Goal: Task Accomplishment & Management: Complete application form

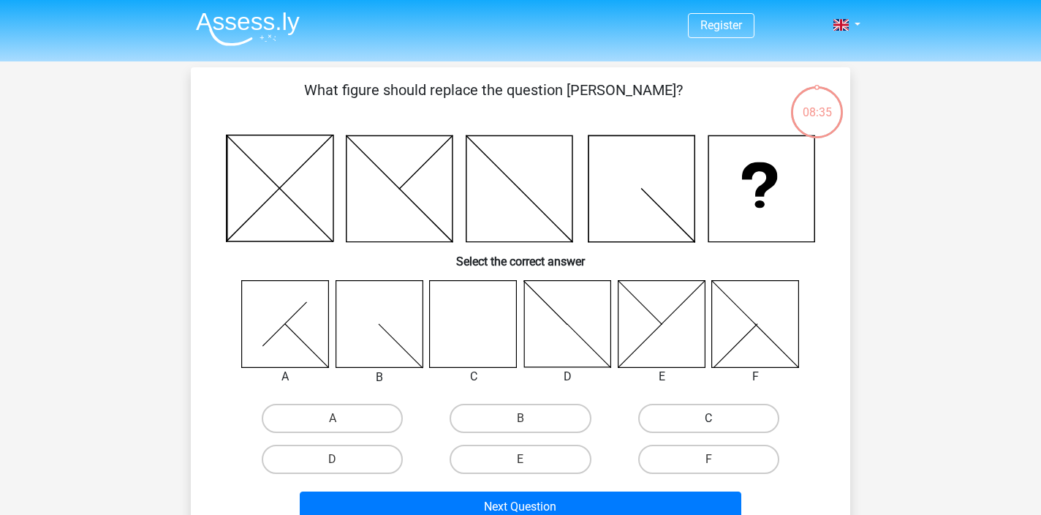
click at [721, 417] on label "C" at bounding box center [708, 417] width 141 height 29
click at [718, 418] on input "C" at bounding box center [713, 423] width 10 height 10
radio input "true"
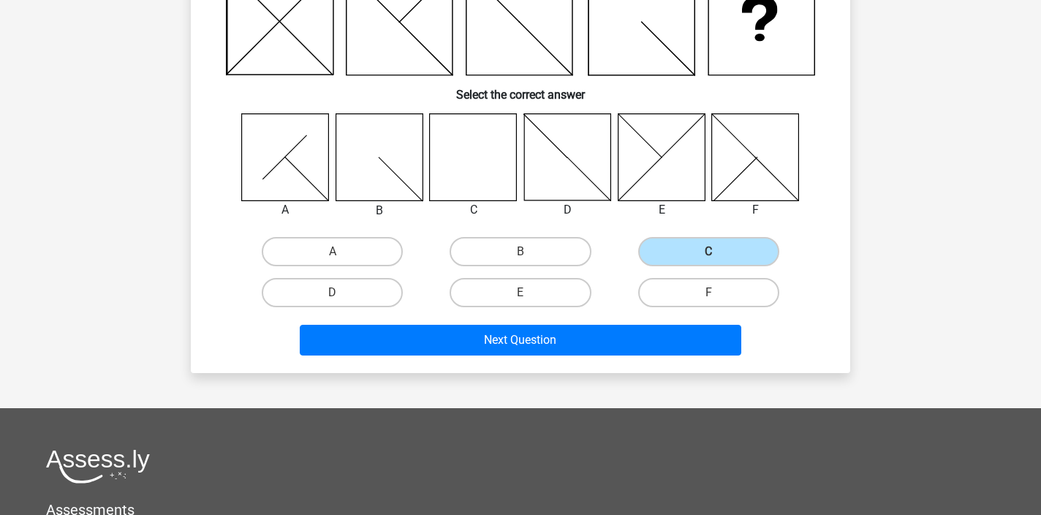
scroll to position [169, 0]
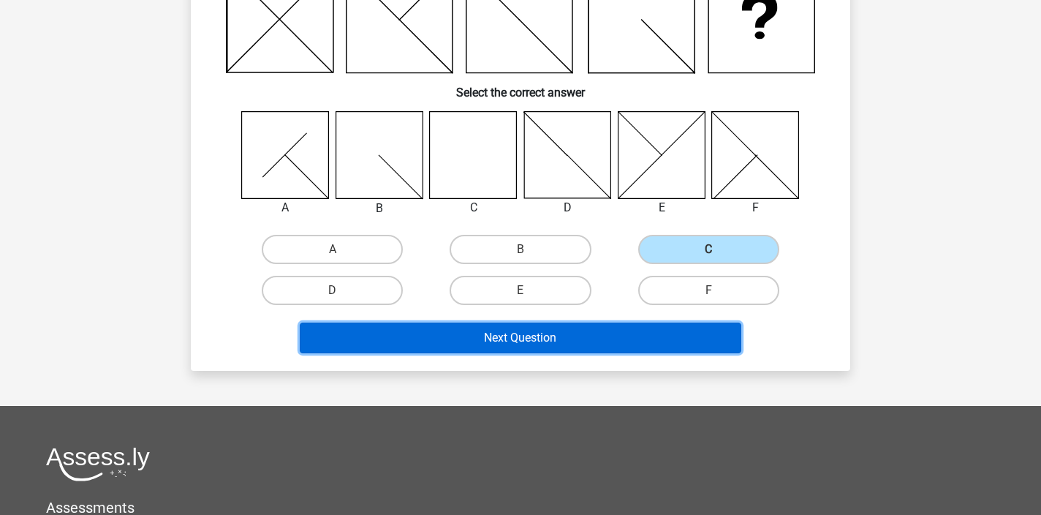
click at [525, 339] on button "Next Question" at bounding box center [521, 337] width 442 height 31
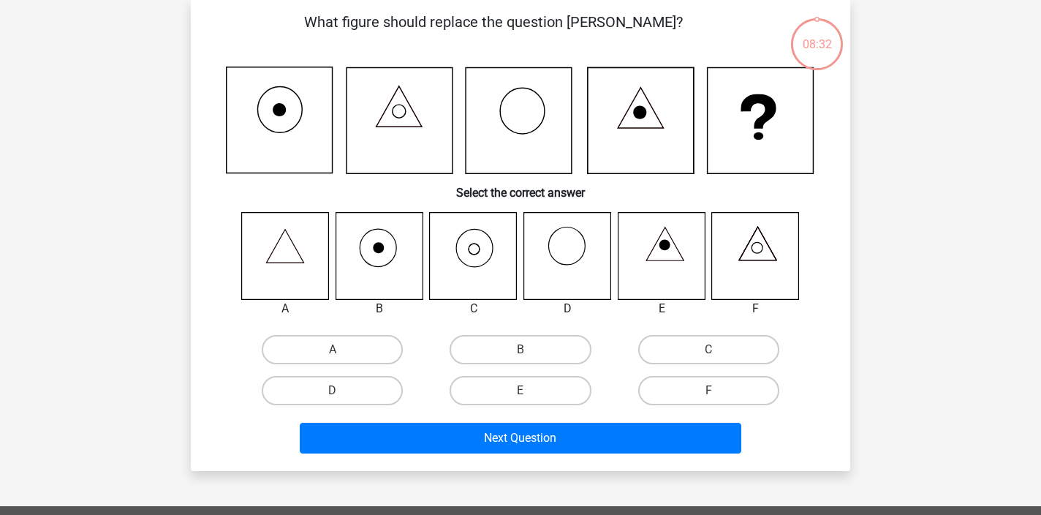
scroll to position [67, 0]
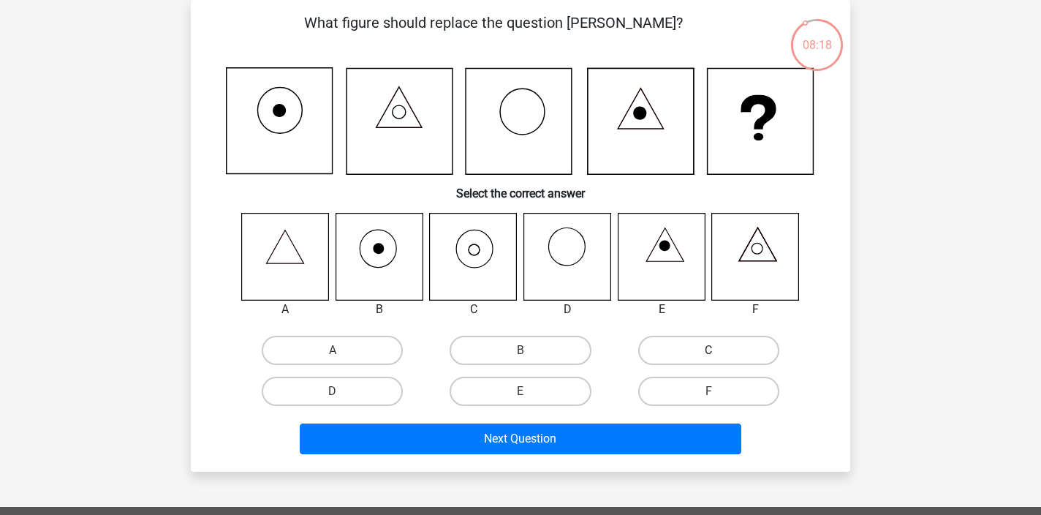
click at [738, 351] on label "C" at bounding box center [708, 349] width 141 height 29
click at [718, 351] on input "C" at bounding box center [713, 355] width 10 height 10
radio input "true"
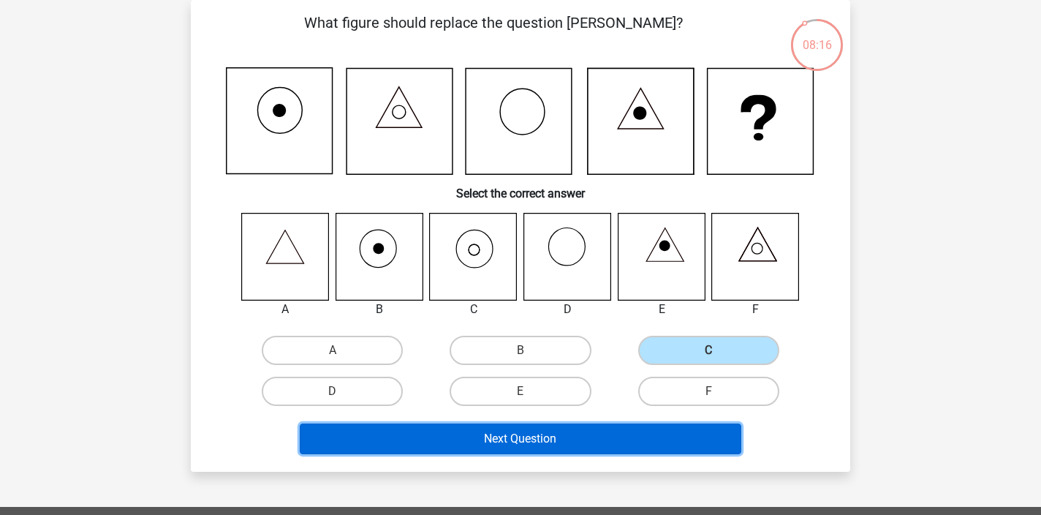
click at [600, 433] on button "Next Question" at bounding box center [521, 438] width 442 height 31
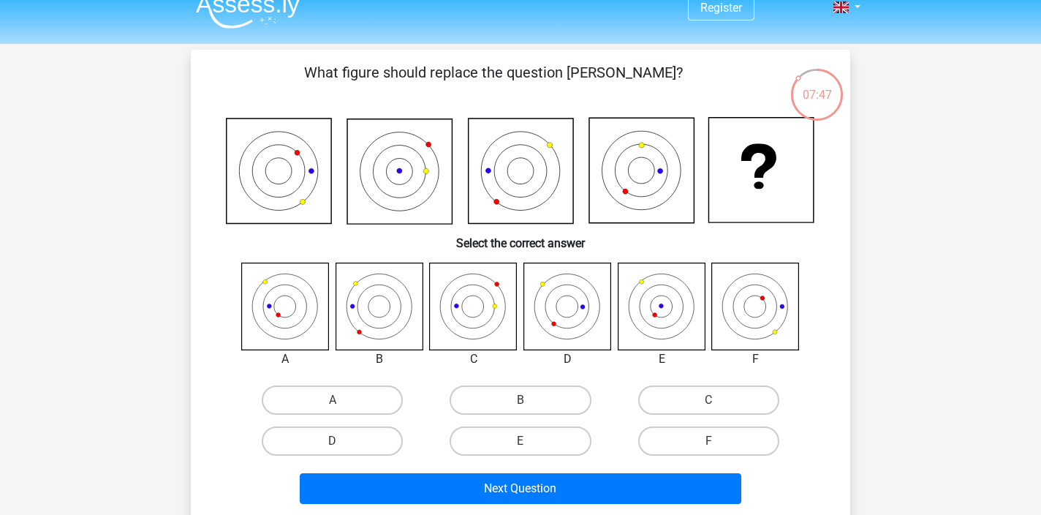
scroll to position [20, 0]
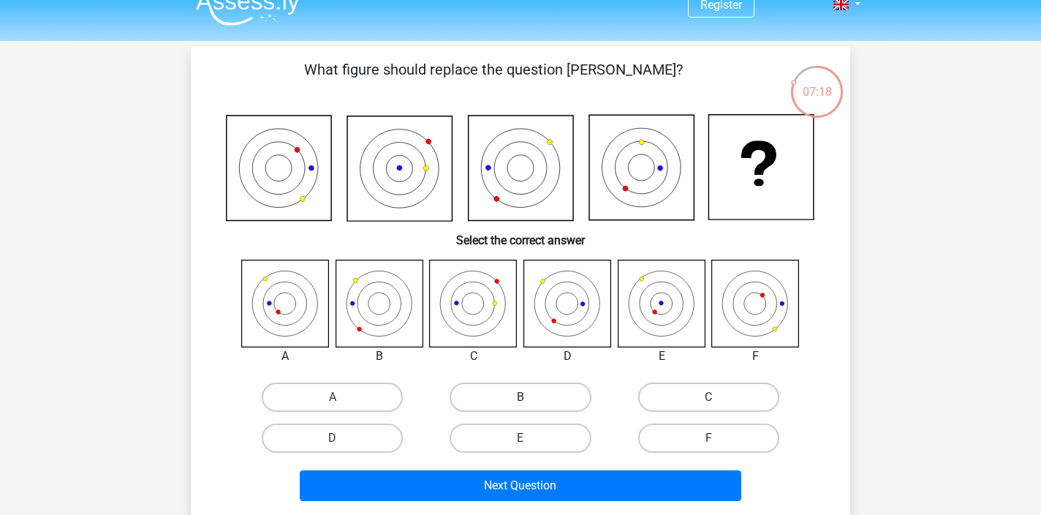
click at [547, 394] on label "B" at bounding box center [519, 396] width 141 height 29
click at [530, 397] on input "B" at bounding box center [525, 402] width 10 height 10
radio input "true"
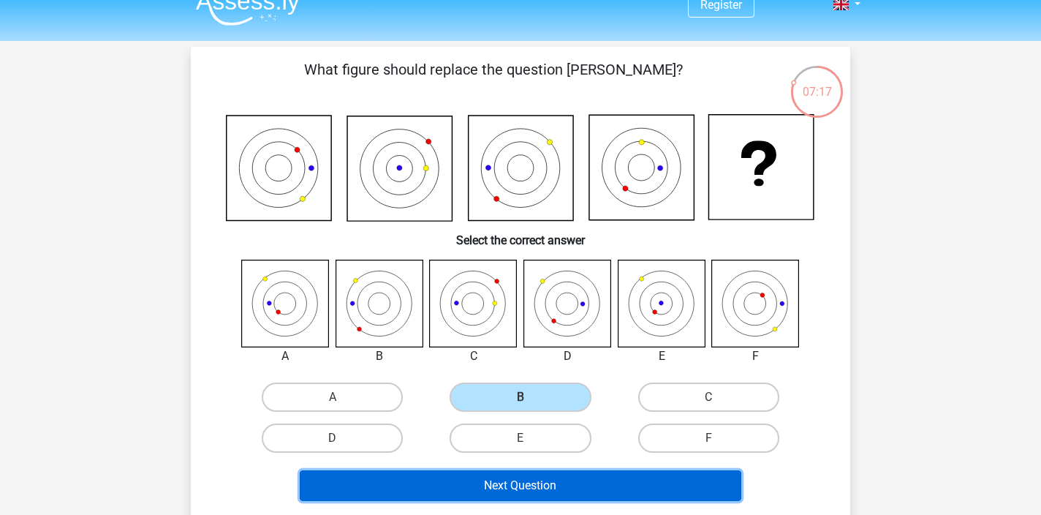
click at [588, 482] on button "Next Question" at bounding box center [521, 485] width 442 height 31
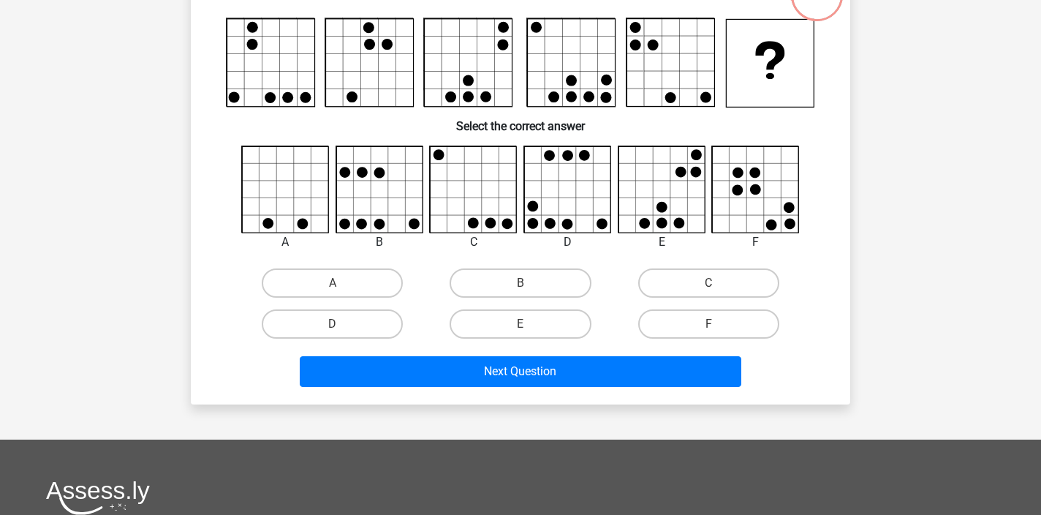
scroll to position [121, 0]
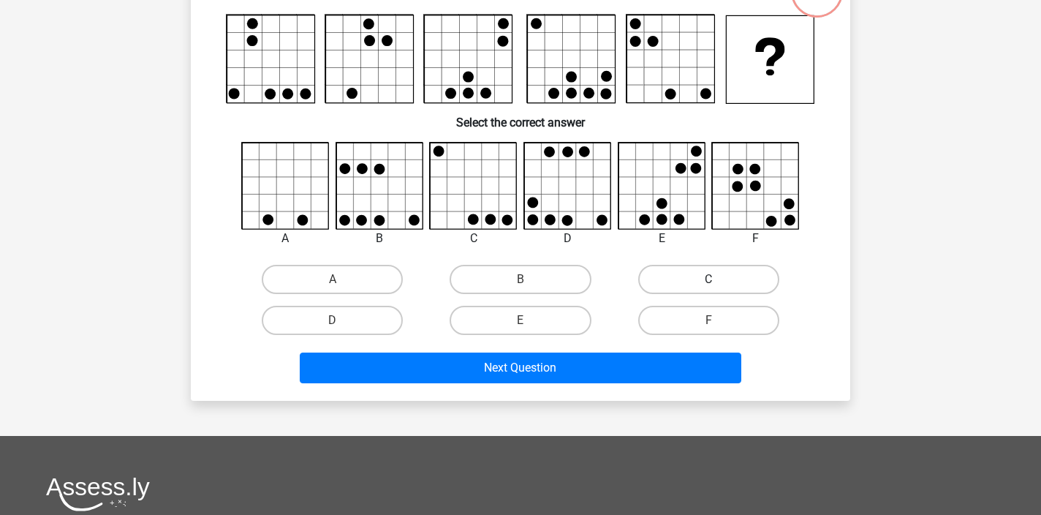
click at [725, 273] on label "C" at bounding box center [708, 279] width 141 height 29
click at [718, 279] on input "C" at bounding box center [713, 284] width 10 height 10
radio input "true"
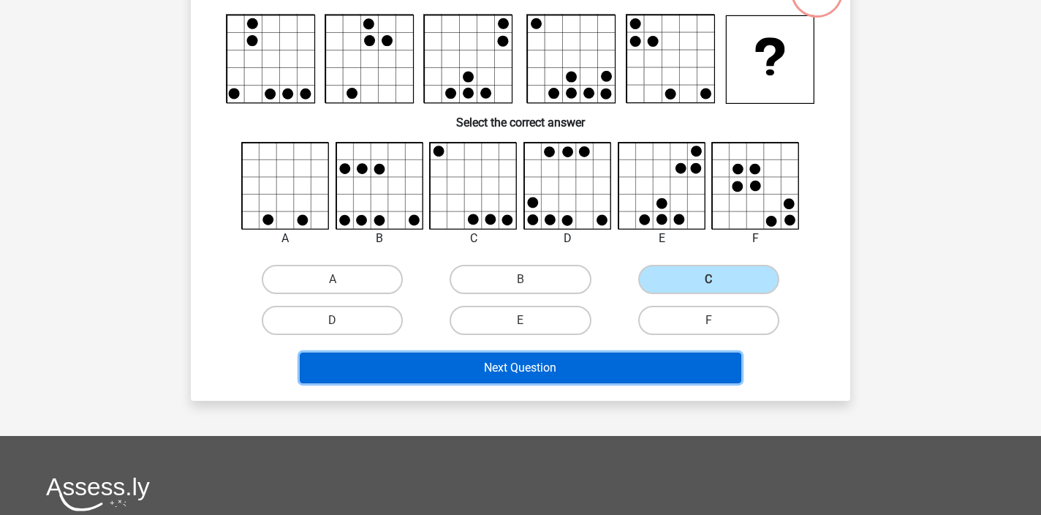
click at [610, 368] on button "Next Question" at bounding box center [521, 367] width 442 height 31
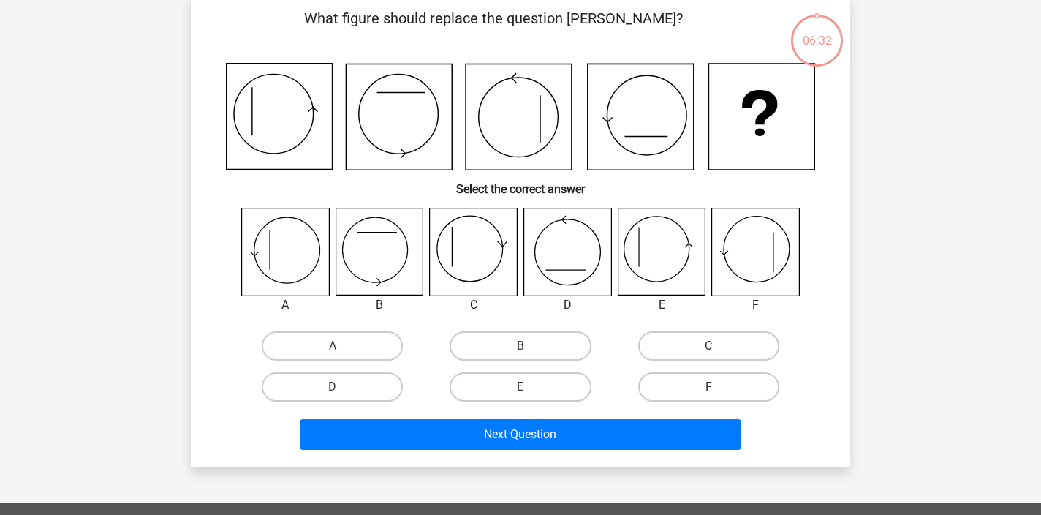
scroll to position [67, 0]
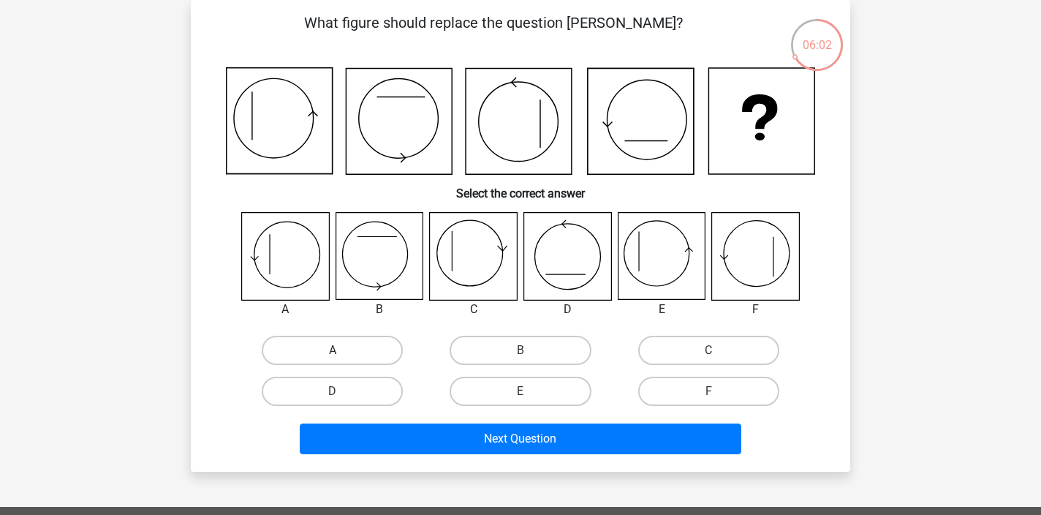
click at [314, 341] on label "A" at bounding box center [332, 349] width 141 height 29
click at [333, 350] on input "A" at bounding box center [338, 355] width 10 height 10
radio input "true"
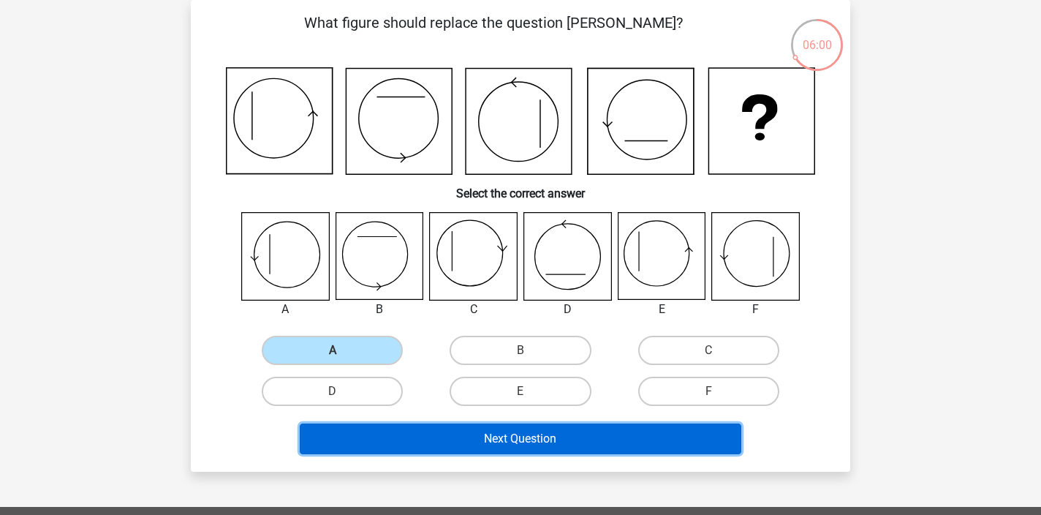
click at [572, 437] on button "Next Question" at bounding box center [521, 438] width 442 height 31
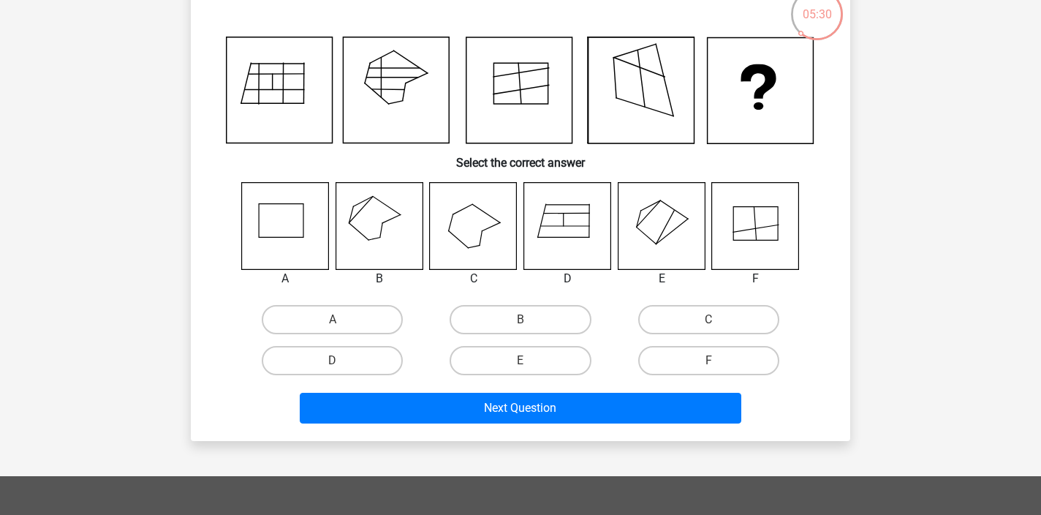
scroll to position [94, 0]
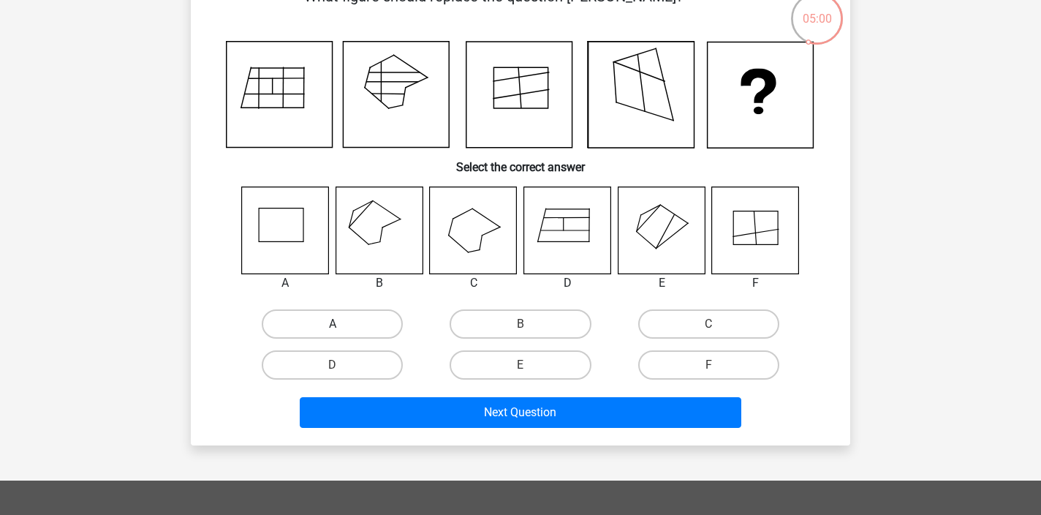
click at [346, 319] on label "A" at bounding box center [332, 323] width 141 height 29
click at [342, 324] on input "A" at bounding box center [338, 329] width 10 height 10
radio input "true"
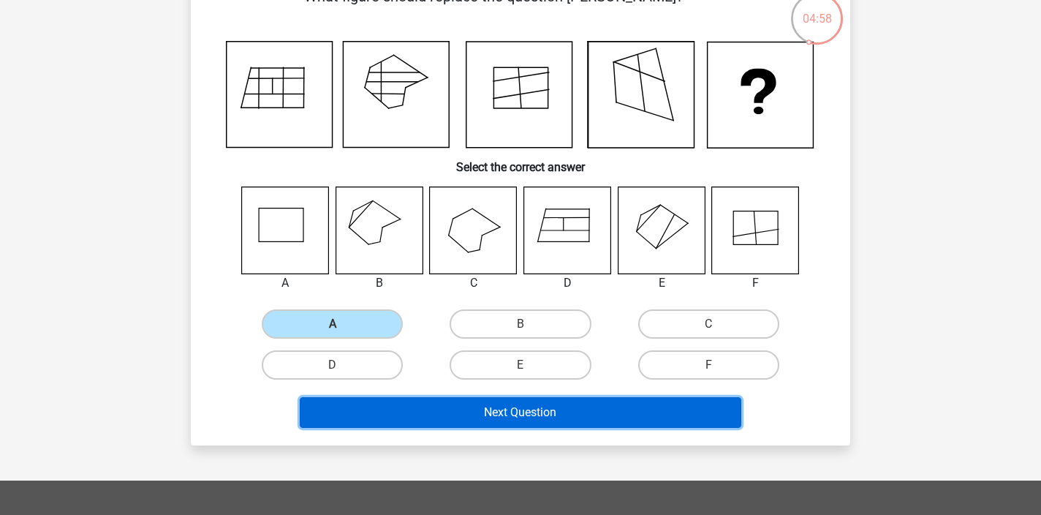
click at [600, 404] on button "Next Question" at bounding box center [521, 412] width 442 height 31
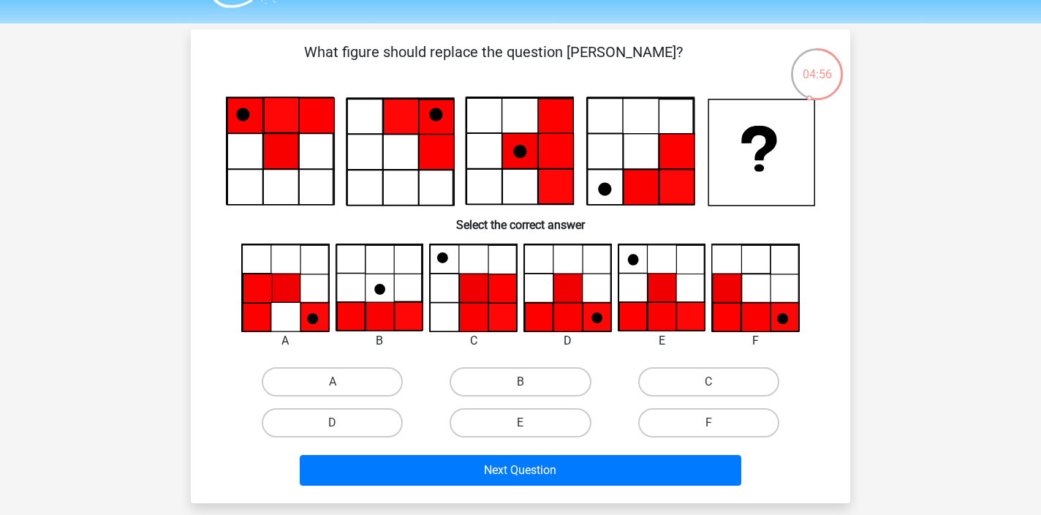
scroll to position [39, 0]
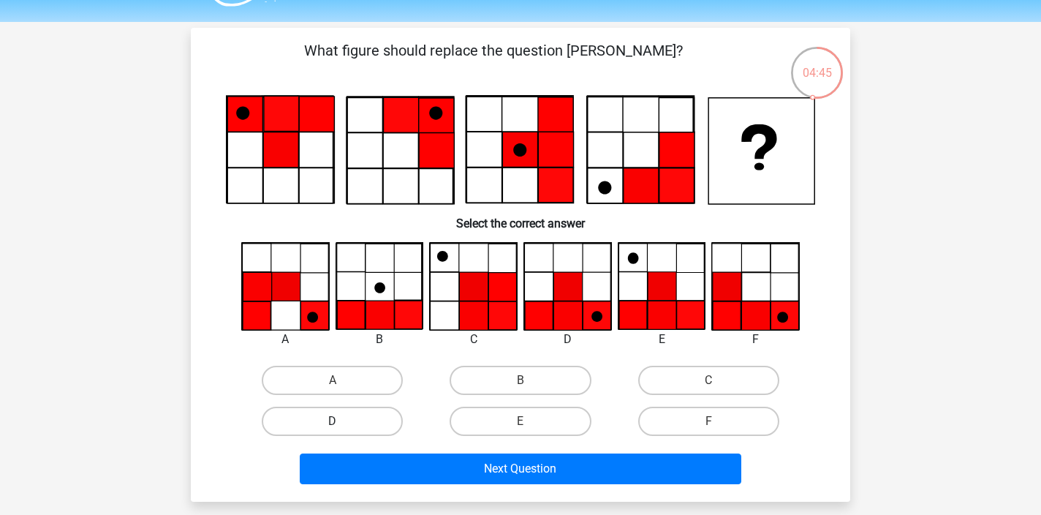
click at [368, 421] on label "D" at bounding box center [332, 420] width 141 height 29
click at [342, 421] on input "D" at bounding box center [338, 426] width 10 height 10
radio input "true"
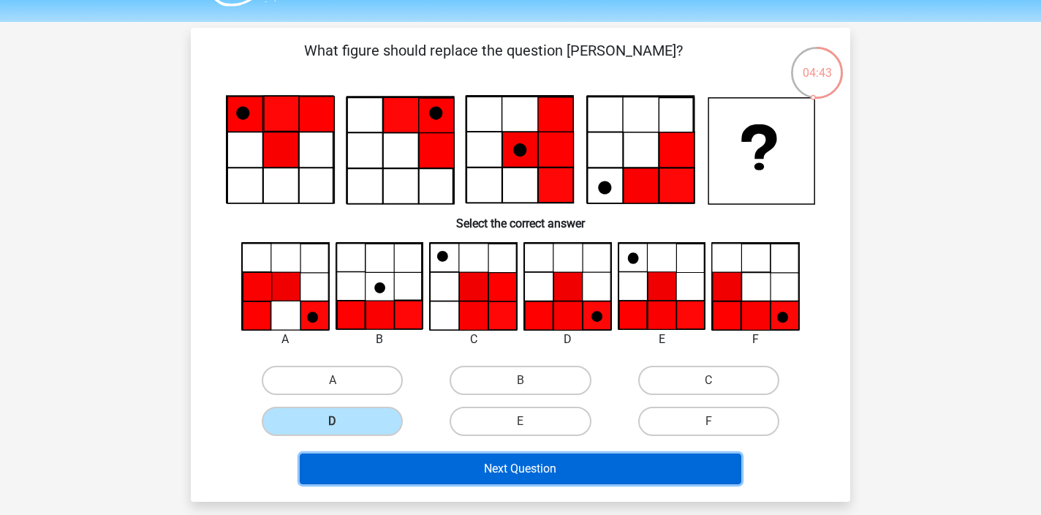
click at [609, 466] on button "Next Question" at bounding box center [521, 468] width 442 height 31
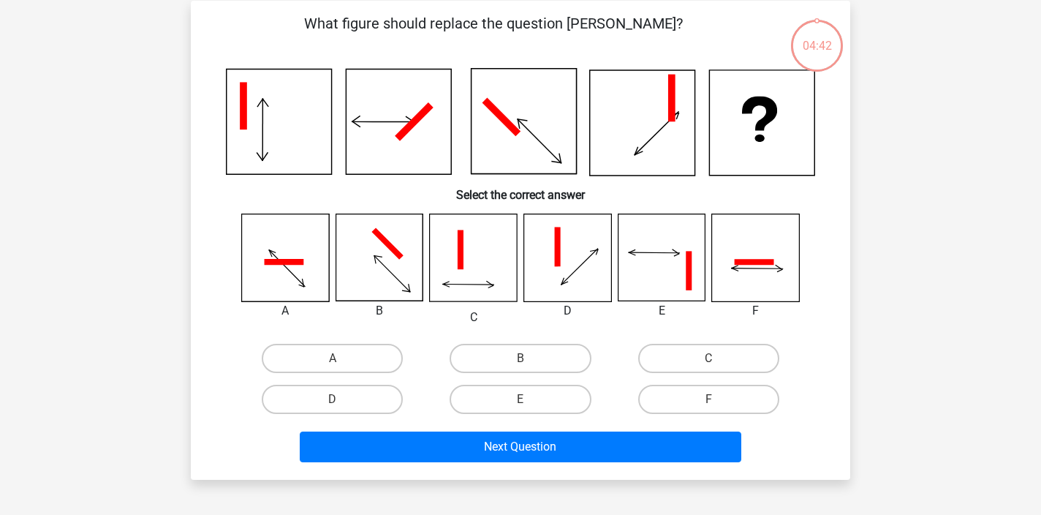
scroll to position [67, 0]
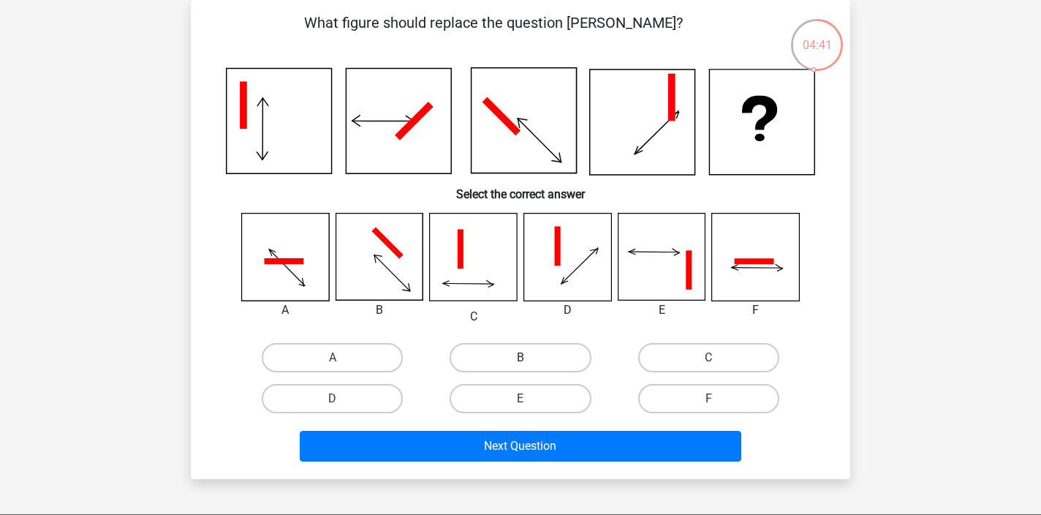
click at [505, 358] on label "B" at bounding box center [519, 357] width 141 height 29
click at [520, 358] on input "B" at bounding box center [525, 362] width 10 height 10
radio input "true"
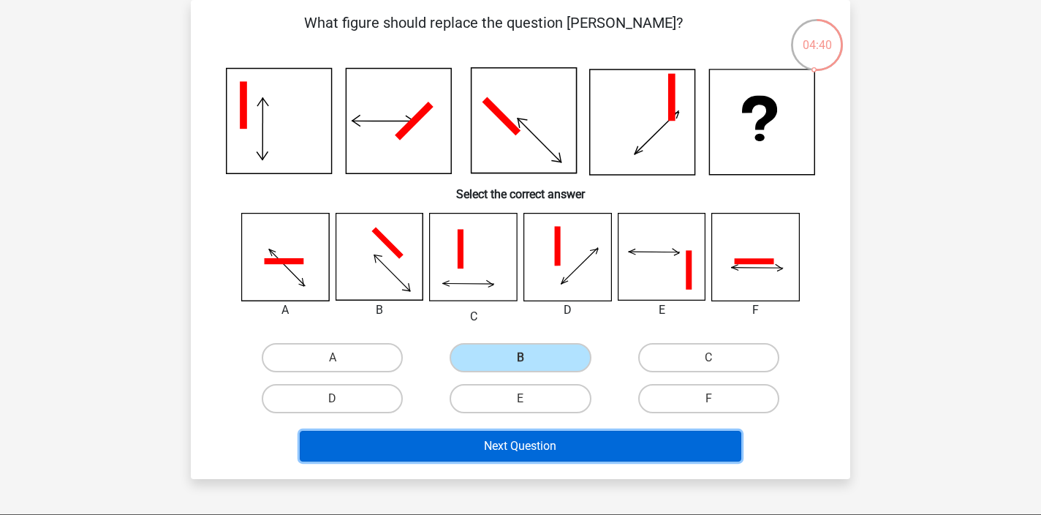
click at [557, 437] on button "Next Question" at bounding box center [521, 445] width 442 height 31
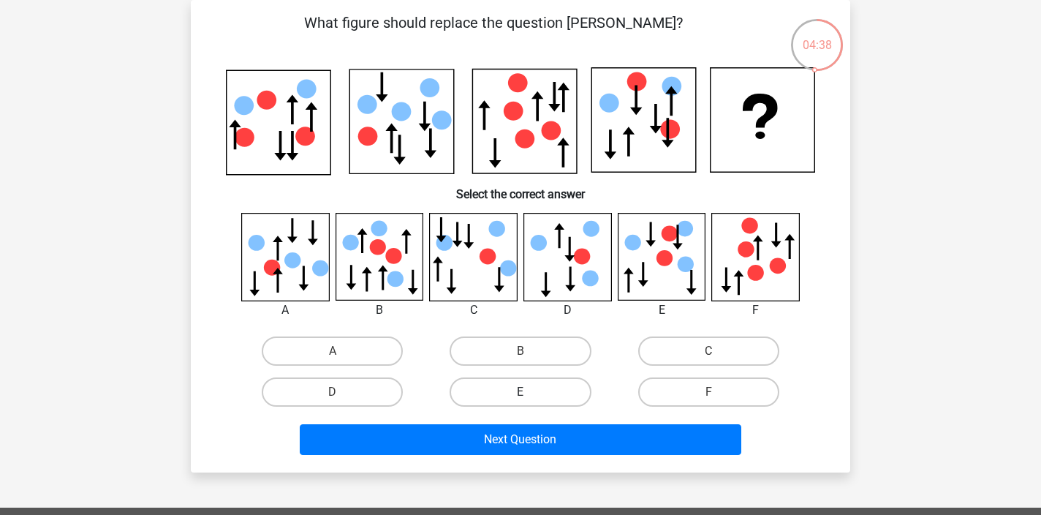
click at [510, 392] on label "E" at bounding box center [519, 391] width 141 height 29
click at [520, 392] on input "E" at bounding box center [525, 397] width 10 height 10
radio input "true"
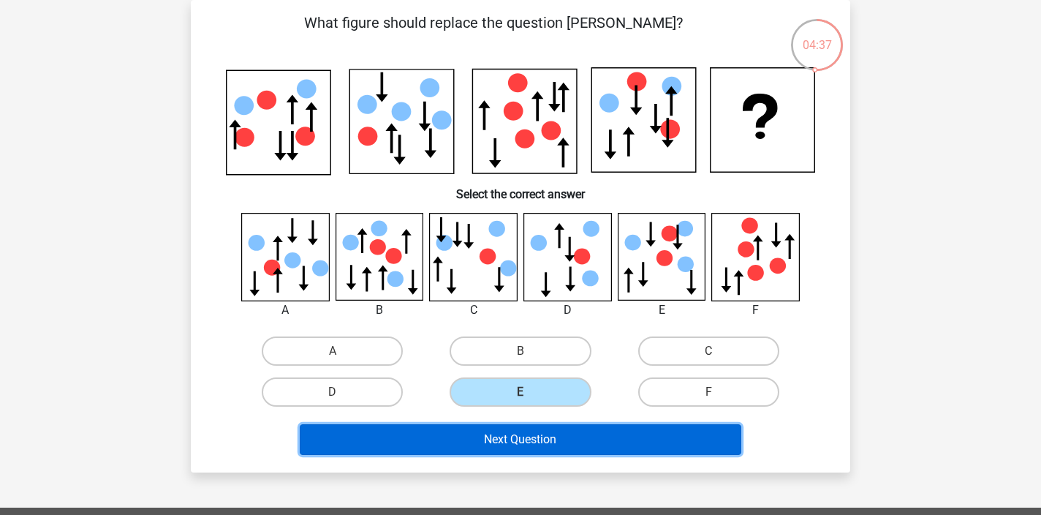
click at [498, 441] on button "Next Question" at bounding box center [521, 439] width 442 height 31
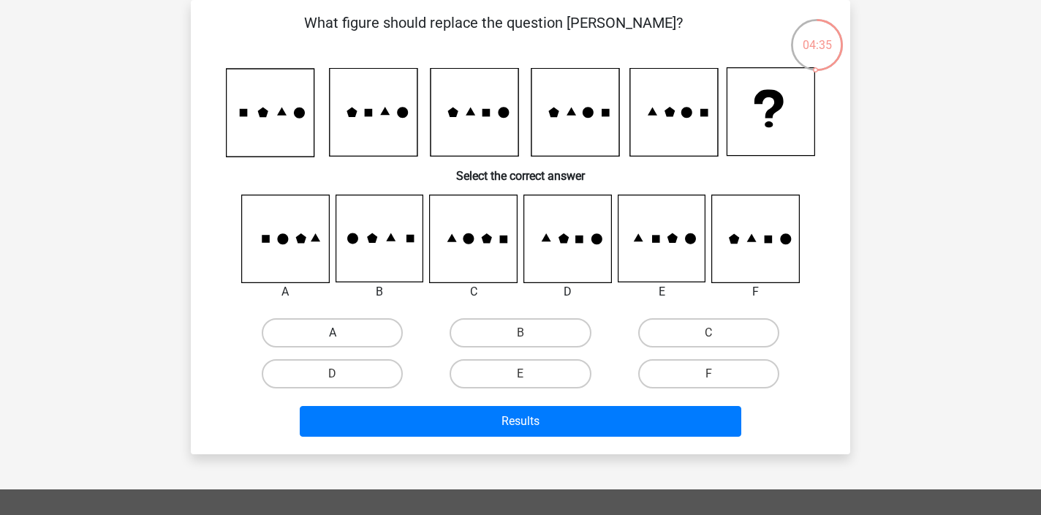
click at [365, 323] on label "A" at bounding box center [332, 332] width 141 height 29
click at [342, 333] on input "A" at bounding box center [338, 338] width 10 height 10
radio input "true"
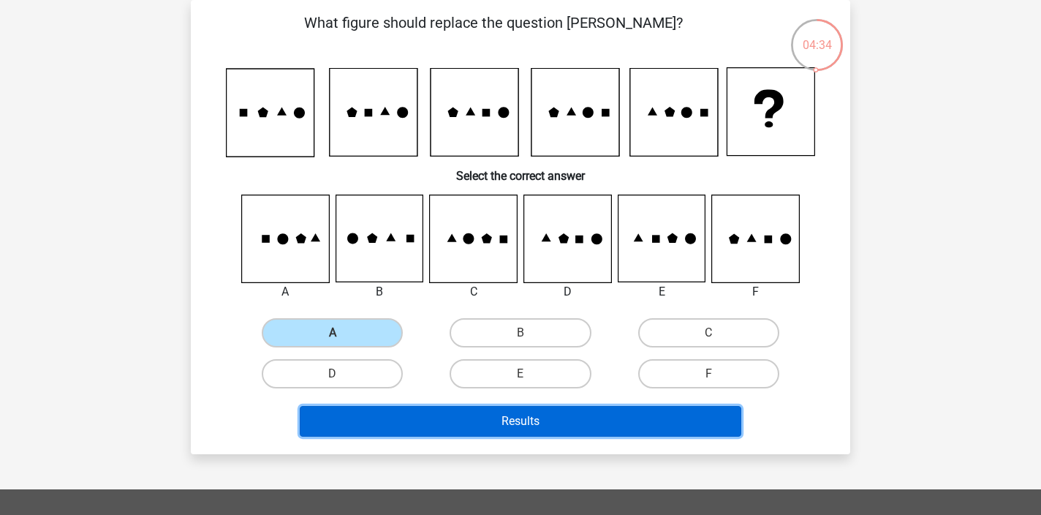
click at [576, 415] on button "Results" at bounding box center [521, 421] width 442 height 31
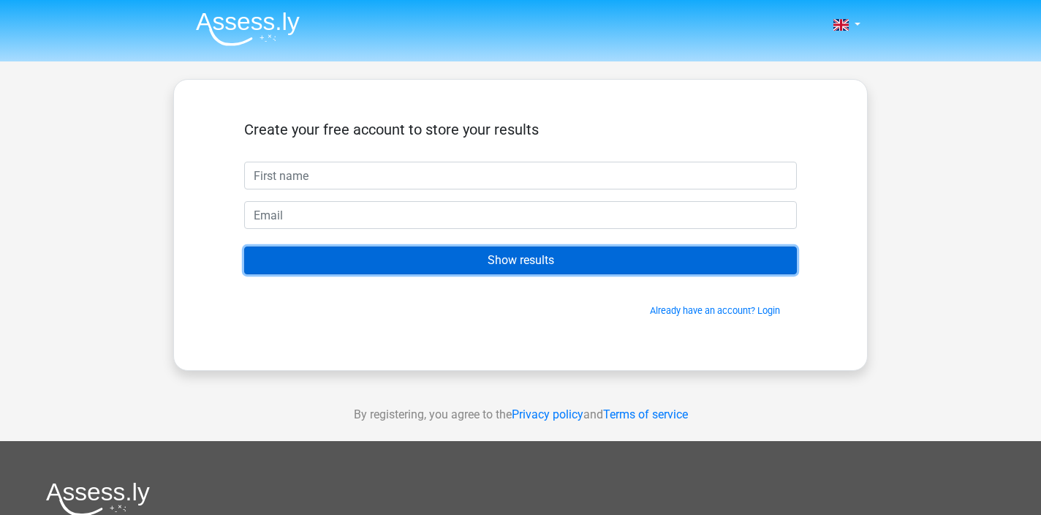
click at [529, 261] on input "Show results" at bounding box center [520, 260] width 553 height 28
click at [528, 260] on input "Show results" at bounding box center [520, 260] width 553 height 28
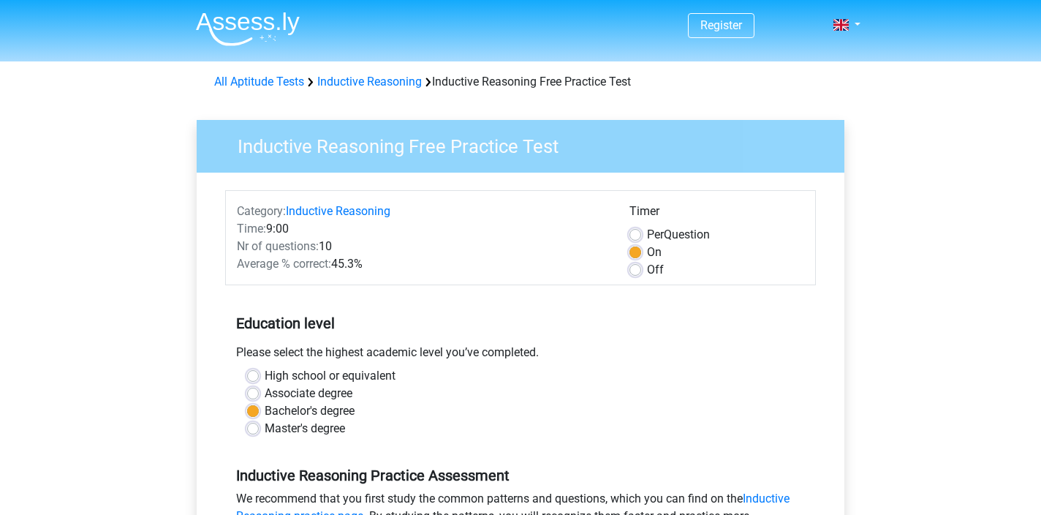
scroll to position [525, 0]
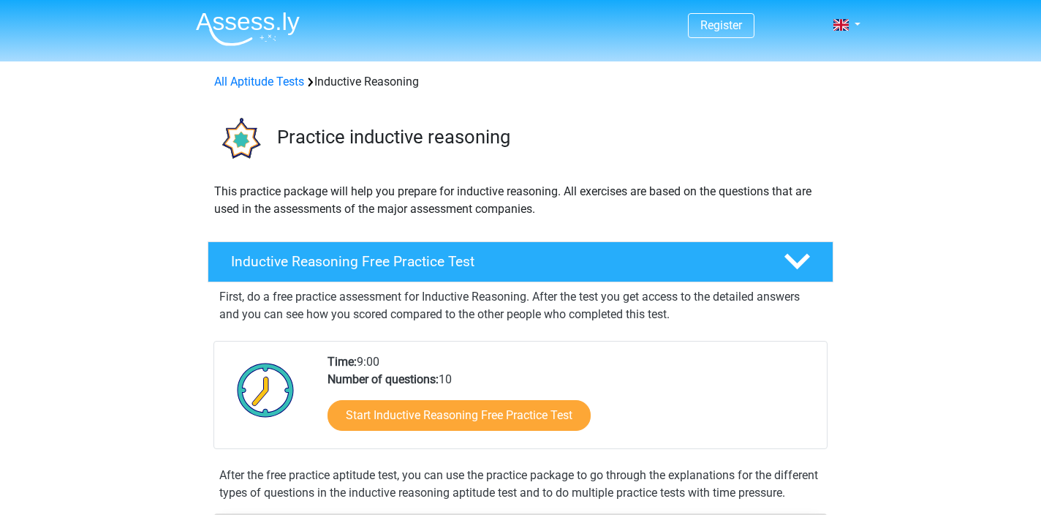
scroll to position [93, 0]
